Goal: Find contact information: Find contact information

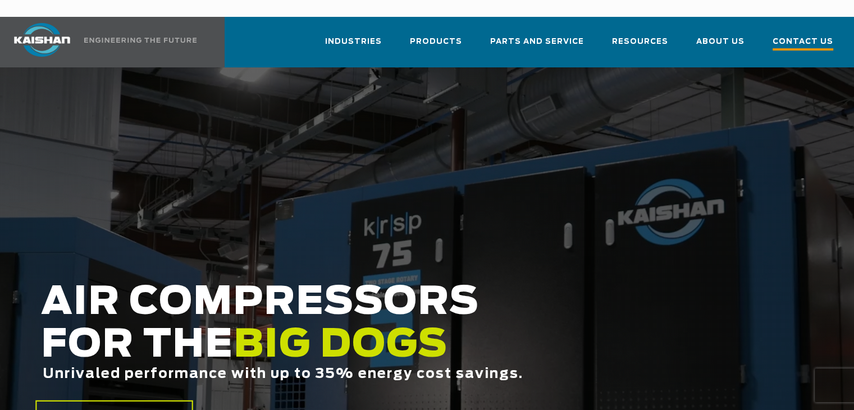
click at [808, 35] on span "Contact Us" at bounding box center [802, 42] width 61 height 15
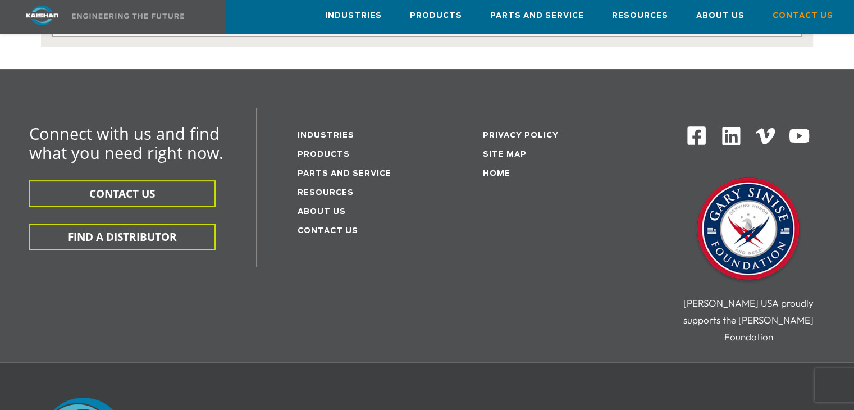
scroll to position [315, 0]
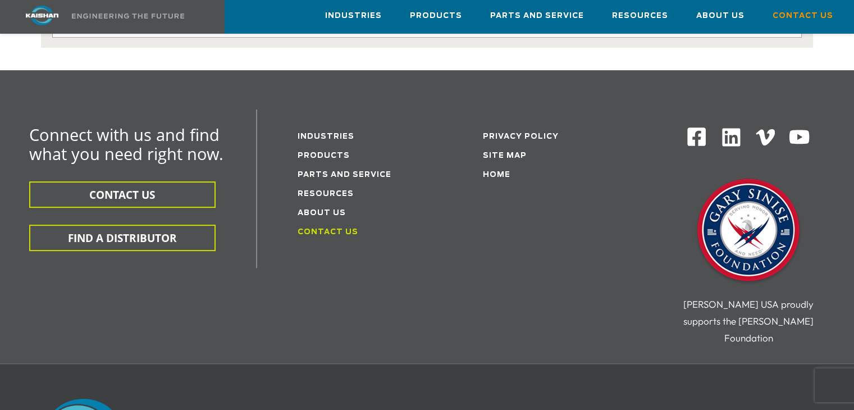
click at [332, 228] on link "Contact Us" at bounding box center [327, 231] width 61 height 7
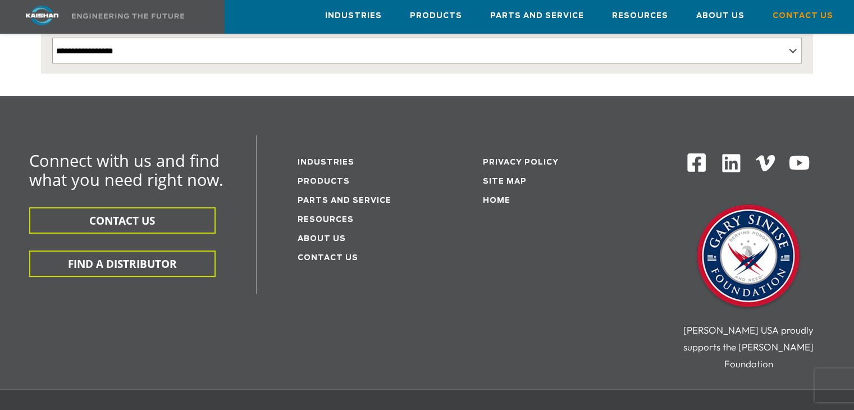
scroll to position [291, 0]
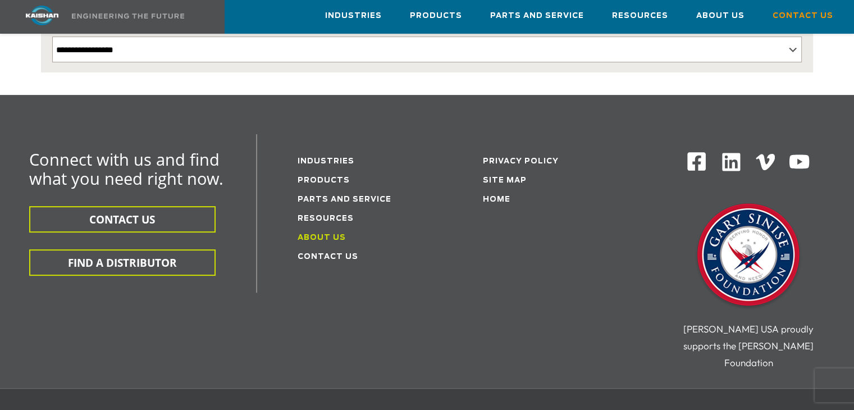
click at [332, 234] on link "About Us" at bounding box center [321, 237] width 48 height 7
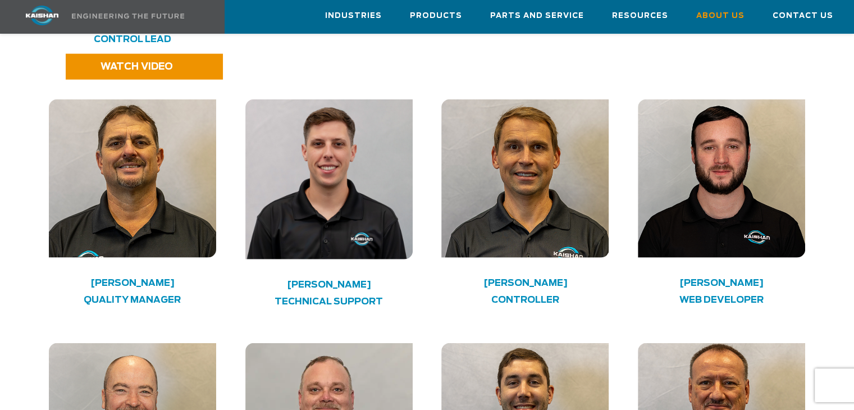
scroll to position [2693, 0]
